Goal: Navigation & Orientation: Understand site structure

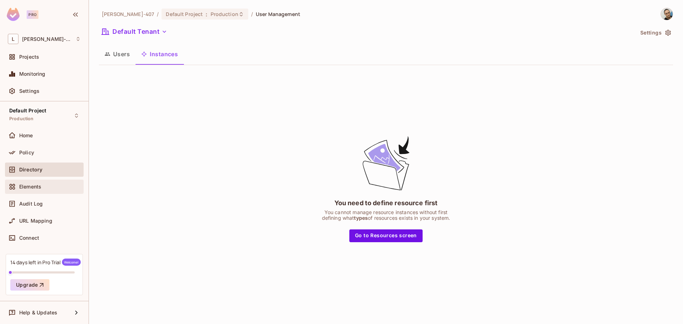
click at [35, 184] on span "Elements" at bounding box center [30, 187] width 22 height 6
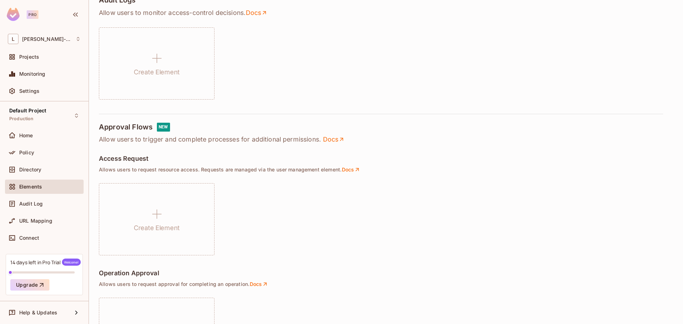
scroll to position [356, 0]
